Goal: Find specific page/section

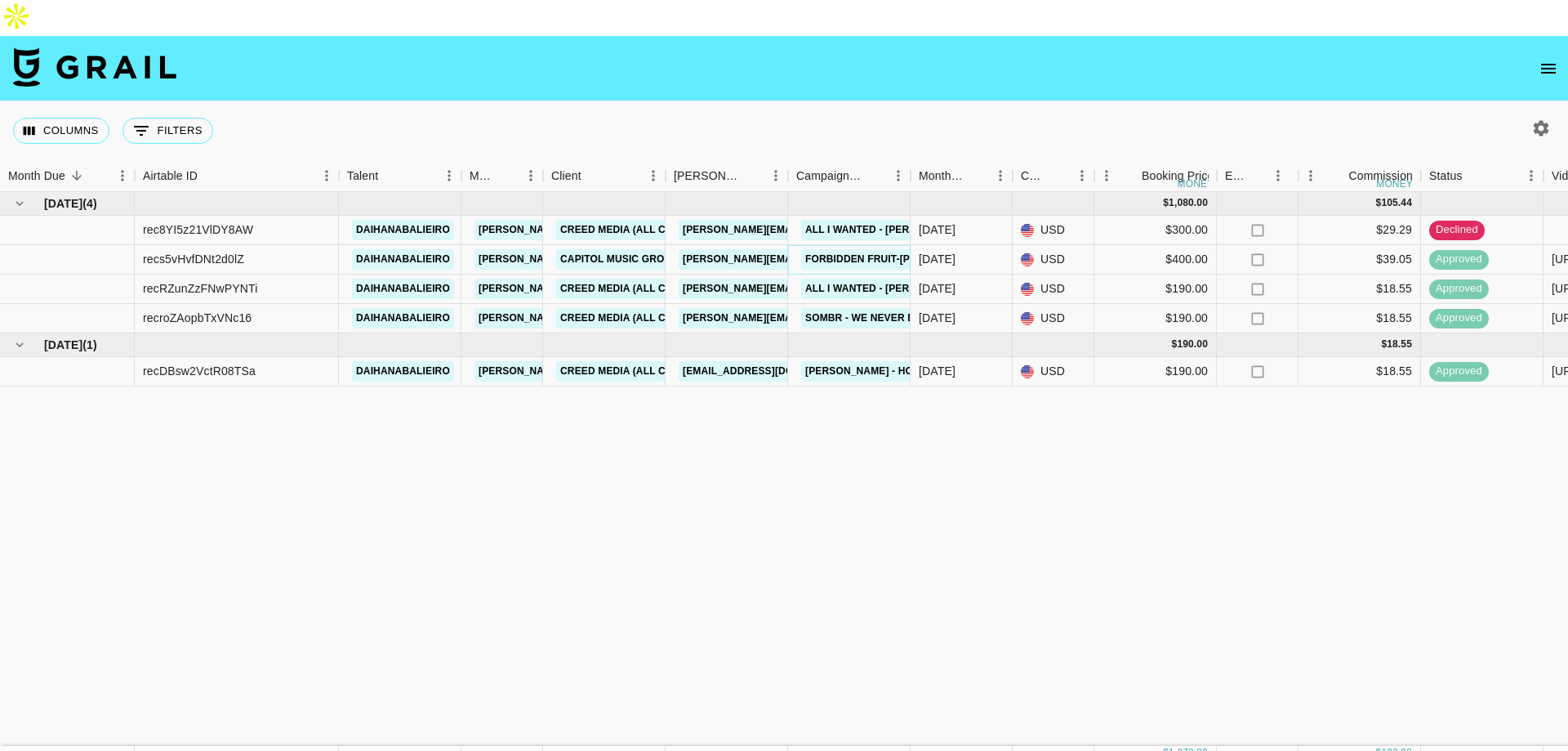
click at [850, 249] on link "Forbidden Fruit-[PERSON_NAME]" at bounding box center [895, 259] width 187 height 21
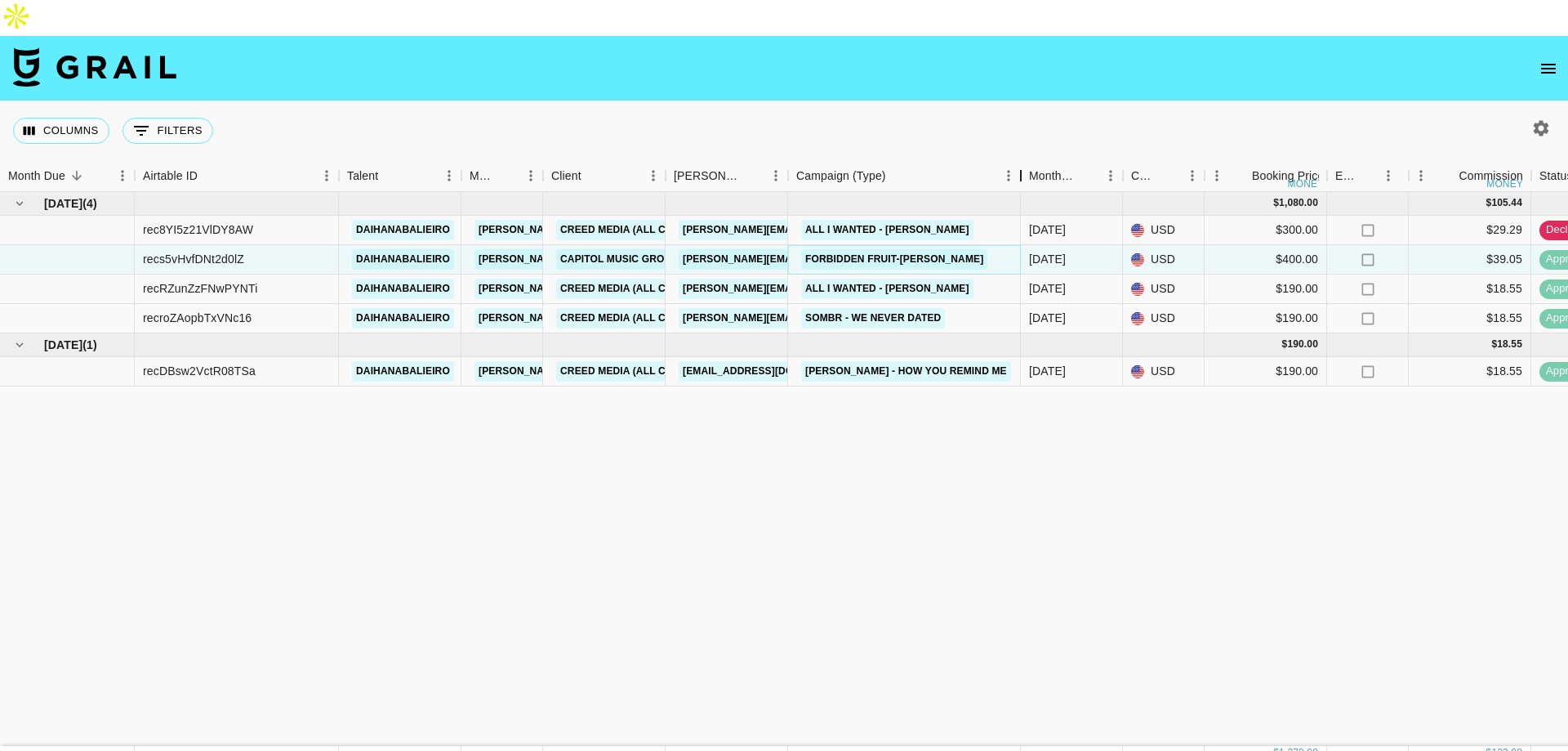
drag, startPoint x: 907, startPoint y: 138, endPoint x: 1017, endPoint y: 137, distance: 110.0
click at [1017, 160] on div "Campaign (Type)" at bounding box center [1021, 176] width 20 height 32
click at [1009, 101] on div "Columns 0 Filters + Booking" at bounding box center [784, 130] width 1568 height 58
